Goal: Connect with others: Connect with others

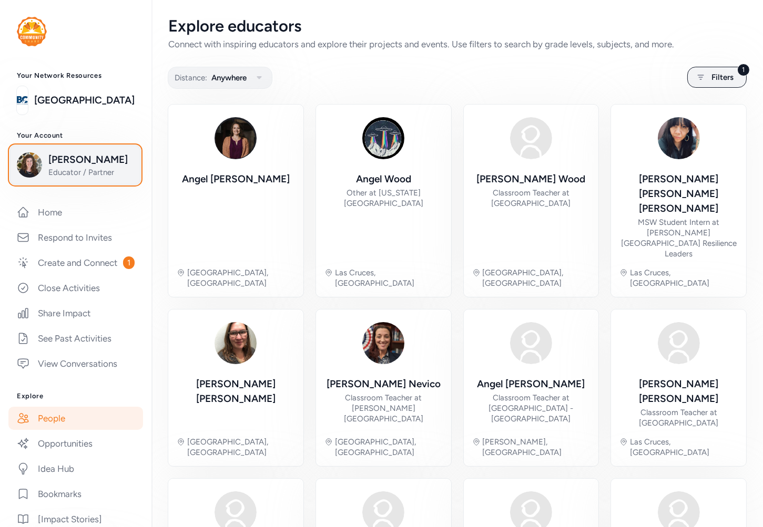
click at [53, 167] on span "[PERSON_NAME]" at bounding box center [90, 159] width 85 height 15
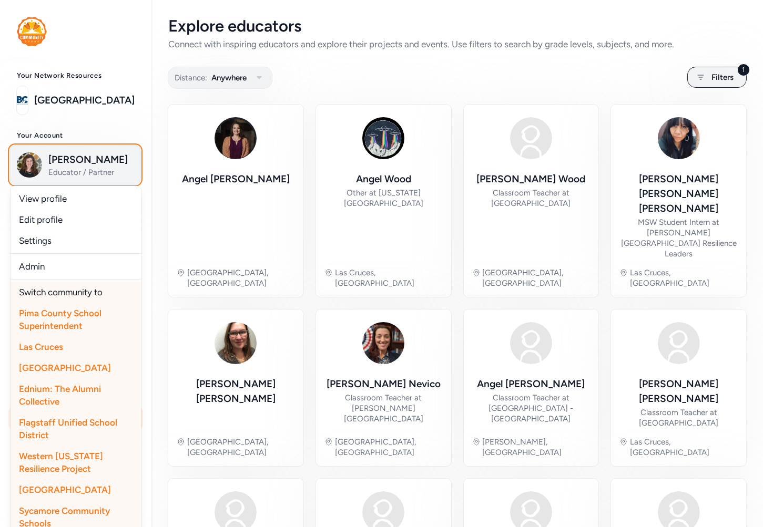
click at [57, 158] on span "[PERSON_NAME]" at bounding box center [90, 159] width 85 height 15
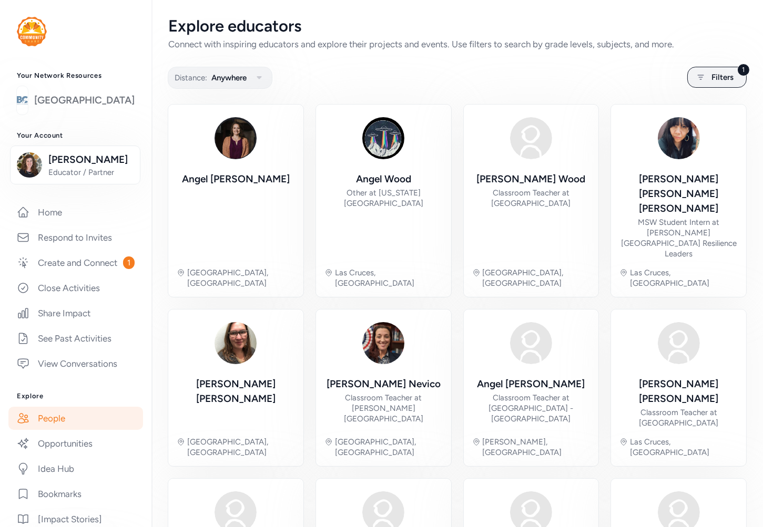
click at [65, 108] on link "[GEOGRAPHIC_DATA]" at bounding box center [84, 100] width 100 height 15
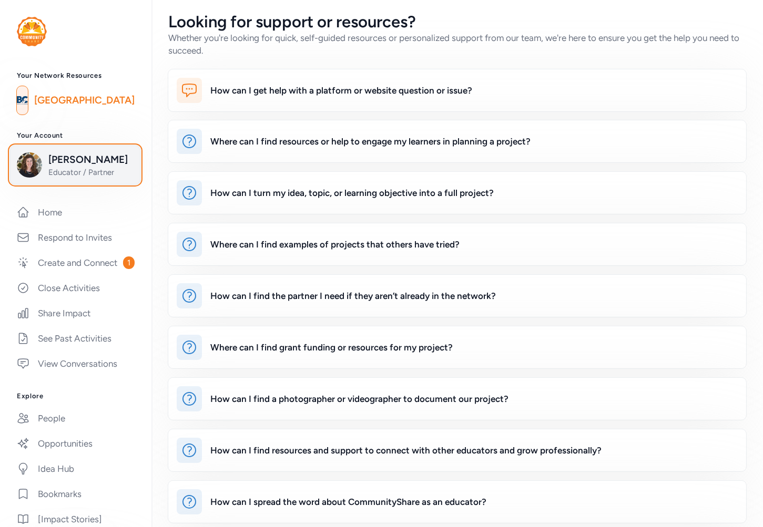
click at [70, 167] on span "[PERSON_NAME]" at bounding box center [90, 159] width 85 height 15
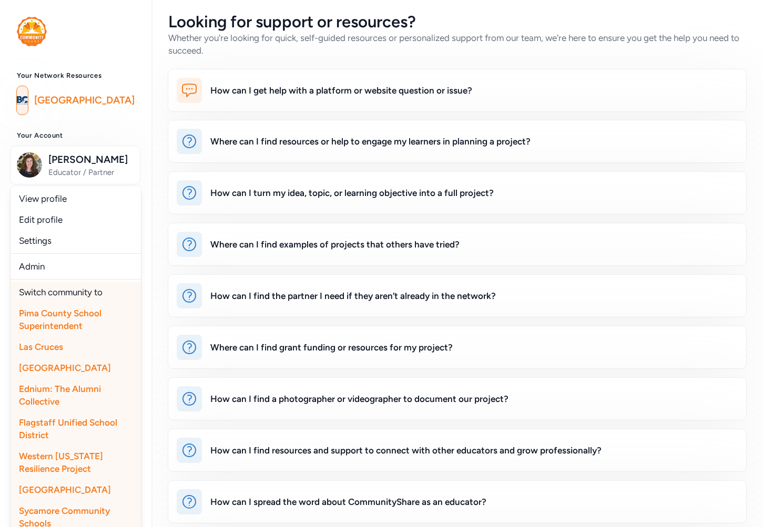
click at [71, 331] on span "Pima County School Superintendent" at bounding box center [60, 319] width 83 height 23
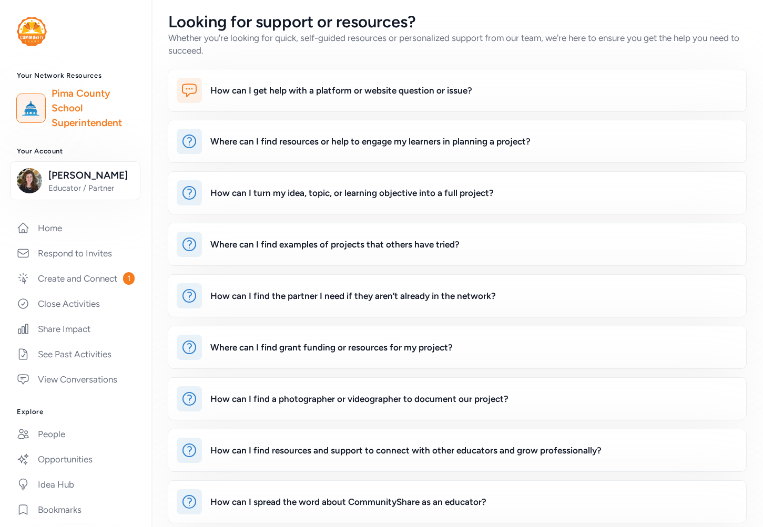
click at [42, 107] on img at bounding box center [30, 108] width 23 height 23
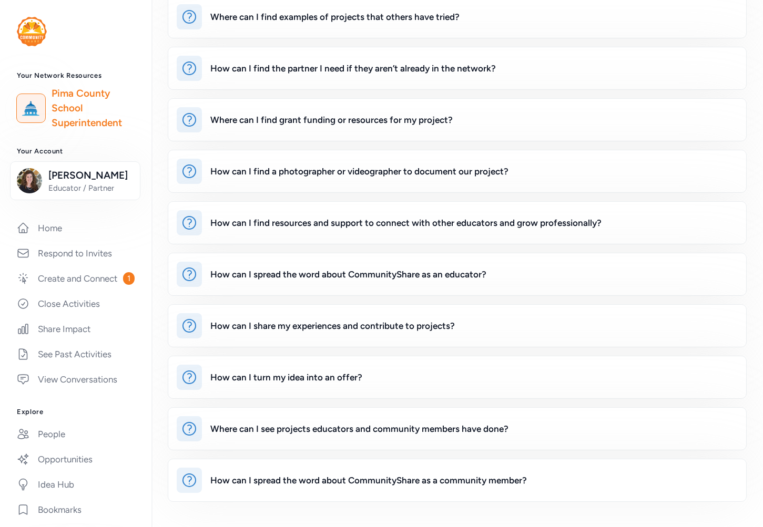
click at [35, 104] on img at bounding box center [30, 108] width 23 height 23
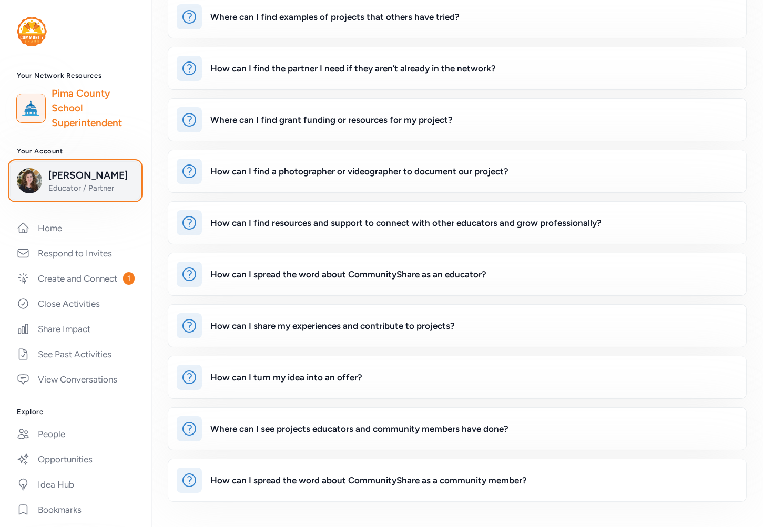
click at [99, 183] on span "[PERSON_NAME]" at bounding box center [90, 175] width 85 height 15
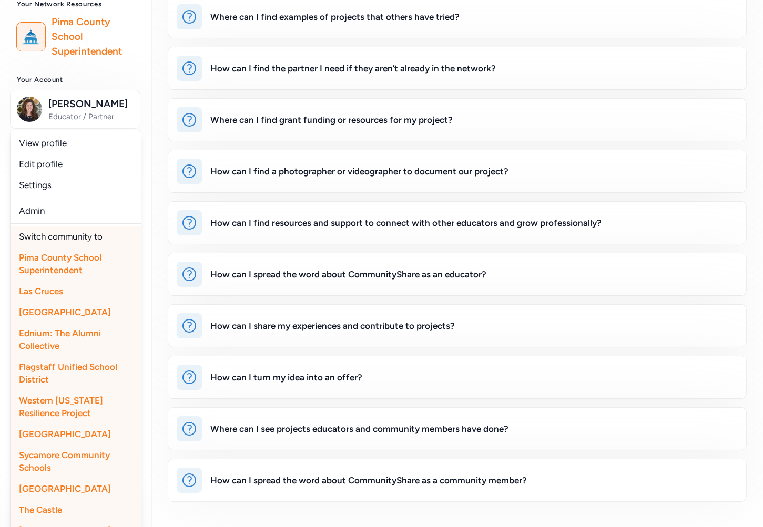
scroll to position [175, 0]
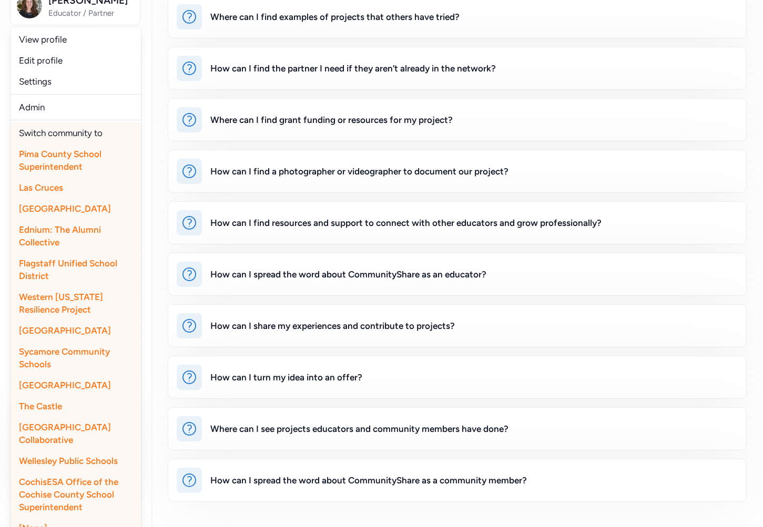
click at [88, 315] on span "Western [US_STATE] Resilience Project" at bounding box center [61, 303] width 84 height 23
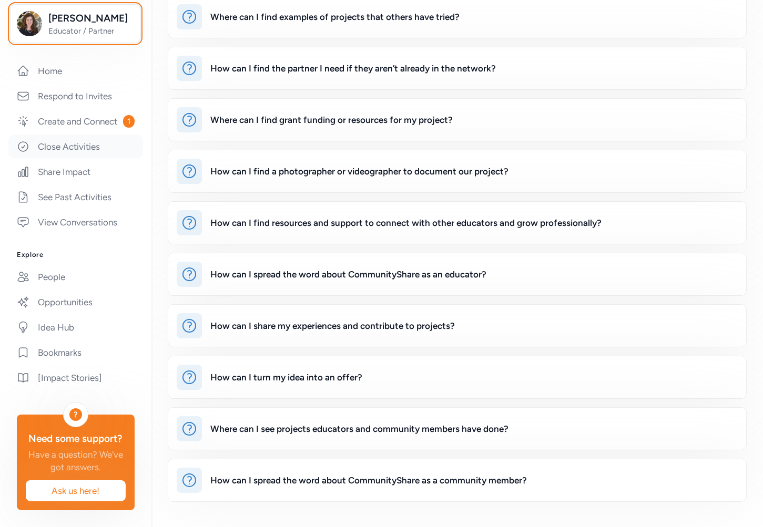
scroll to position [0, 0]
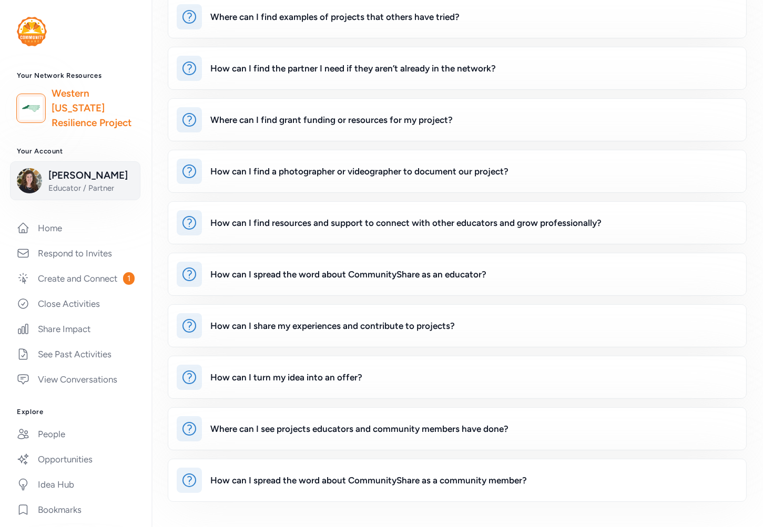
drag, startPoint x: 46, startPoint y: 264, endPoint x: 69, endPoint y: 229, distance: 42.4
click at [48, 240] on link "Home" at bounding box center [75, 228] width 135 height 23
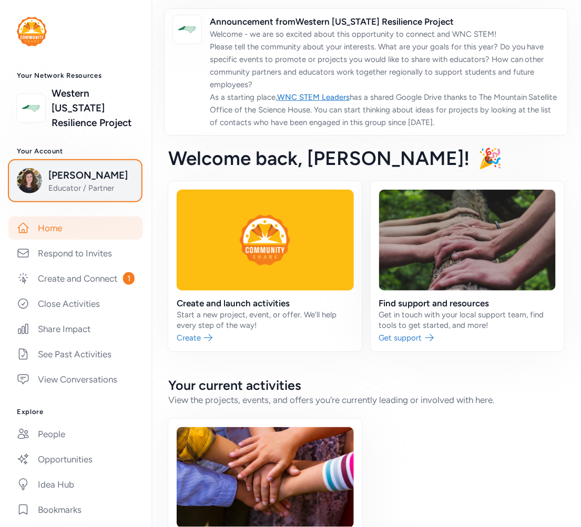
click at [55, 193] on span "Educator / Partner" at bounding box center [90, 188] width 85 height 11
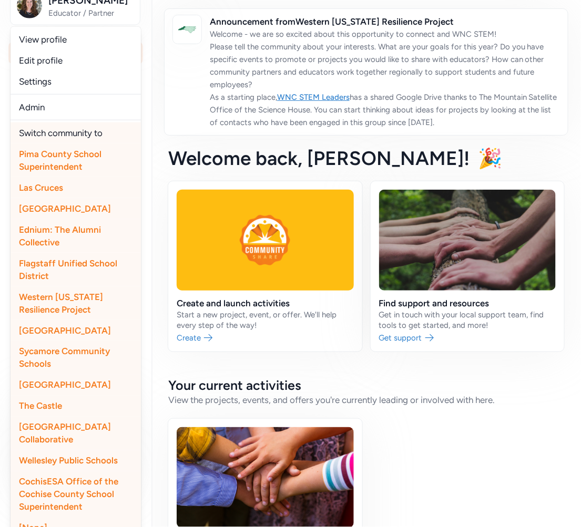
scroll to position [233, 0]
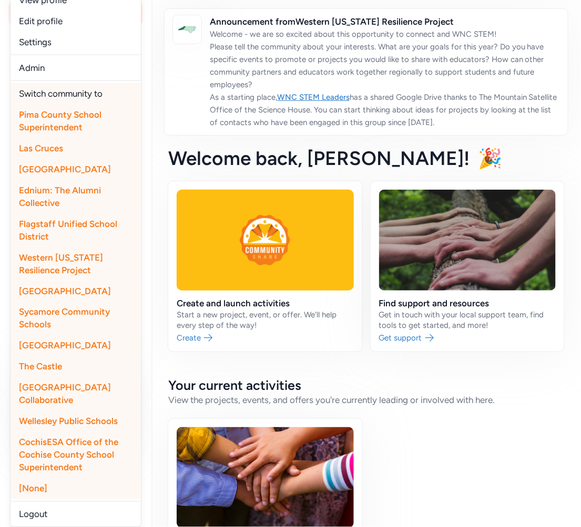
click at [65, 427] on span "Wellesley Public Schools" at bounding box center [68, 421] width 99 height 11
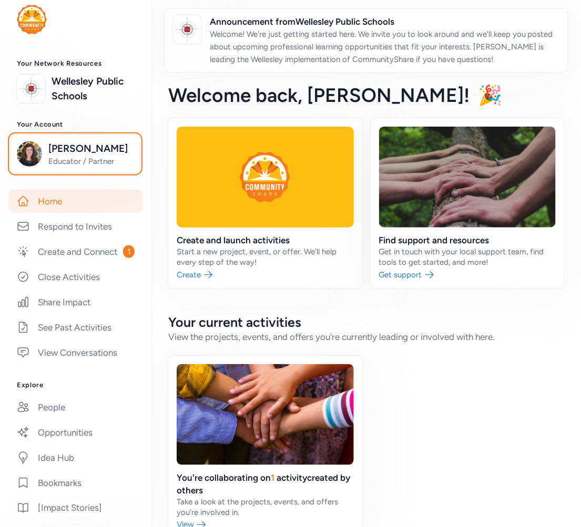
scroll to position [3, 0]
